Goal: Task Accomplishment & Management: Manage account settings

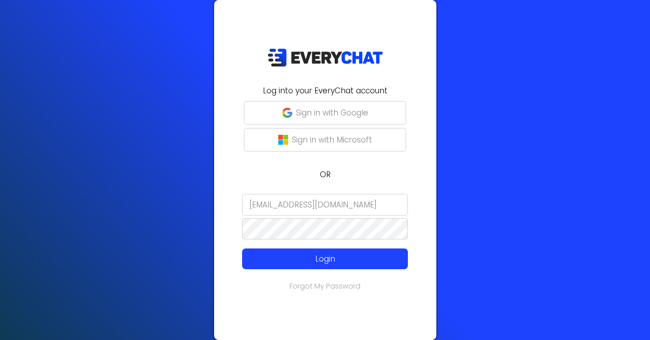
click at [337, 196] on input "[EMAIL_ADDRESS][DOMAIN_NAME]" at bounding box center [325, 205] width 166 height 22
type input "t"
type input "[EMAIL_ADDRESS][DOMAIN_NAME]"
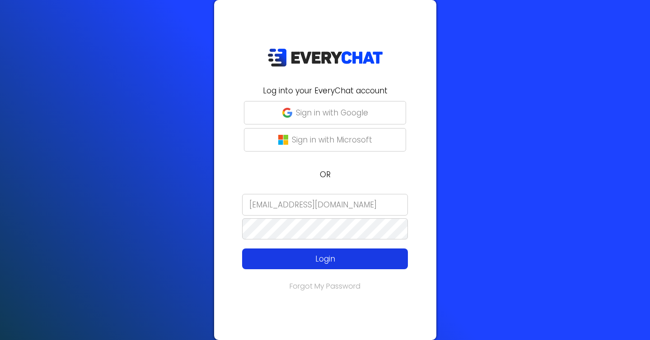
click at [325, 268] on button "Login" at bounding box center [325, 259] width 166 height 21
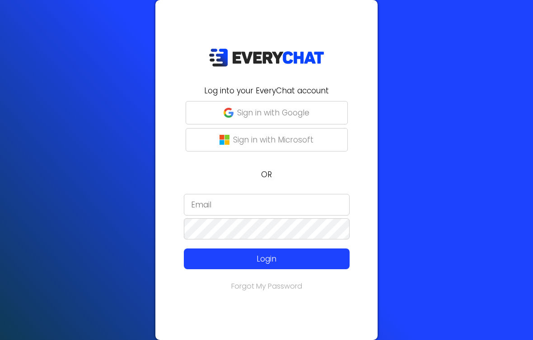
type input "[EMAIL_ADDRESS][DOMAIN_NAME]"
click at [162, 209] on form "alec@turf-kings.com Login" at bounding box center [266, 232] width 211 height 76
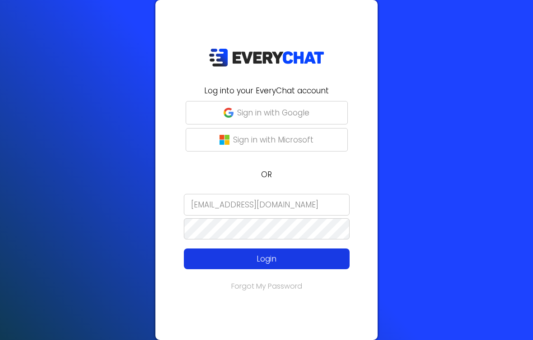
click at [246, 264] on p "Login" at bounding box center [266, 259] width 132 height 12
